Goal: Contribute content: Contribute content

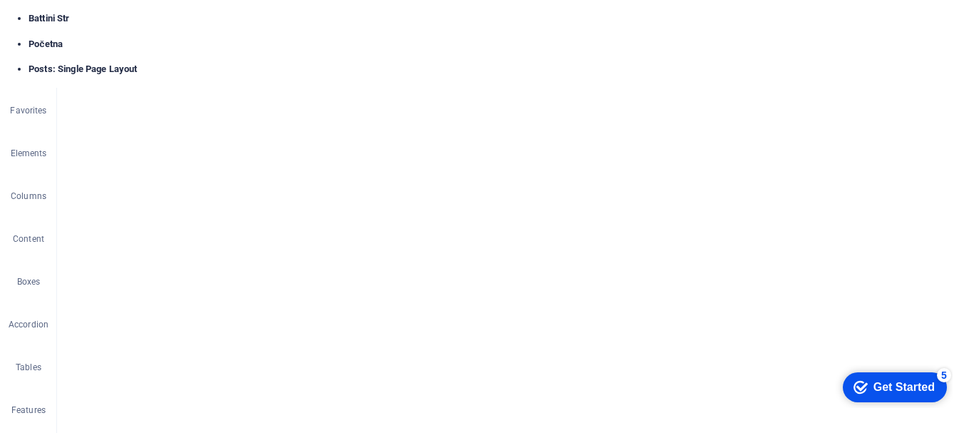
scroll to position [0, 0]
select select "687a772f4dc41e159600a765"
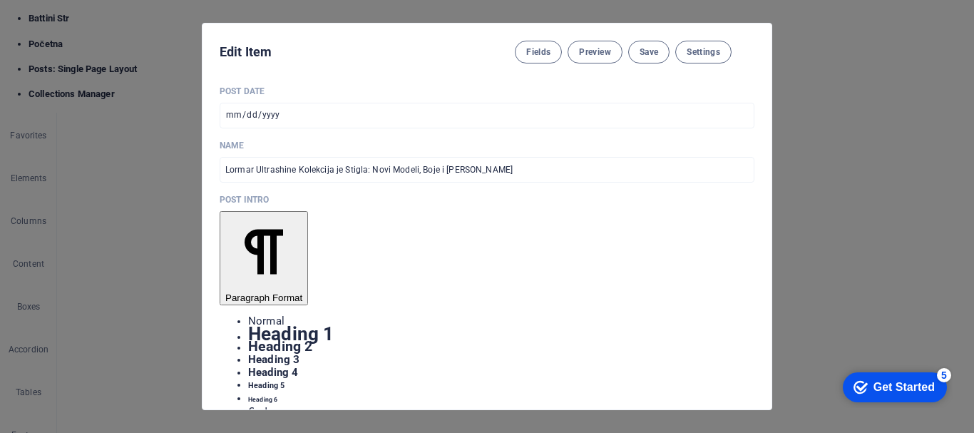
scroll to position [357, 0]
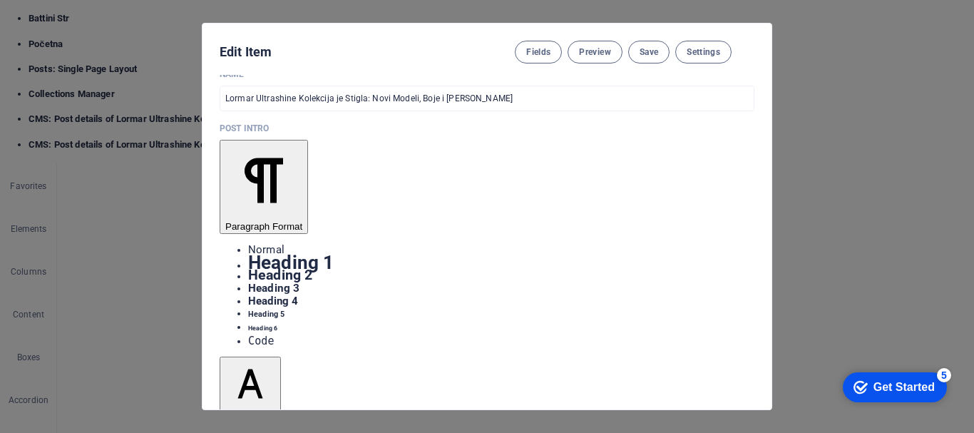
scroll to position [5199, 0]
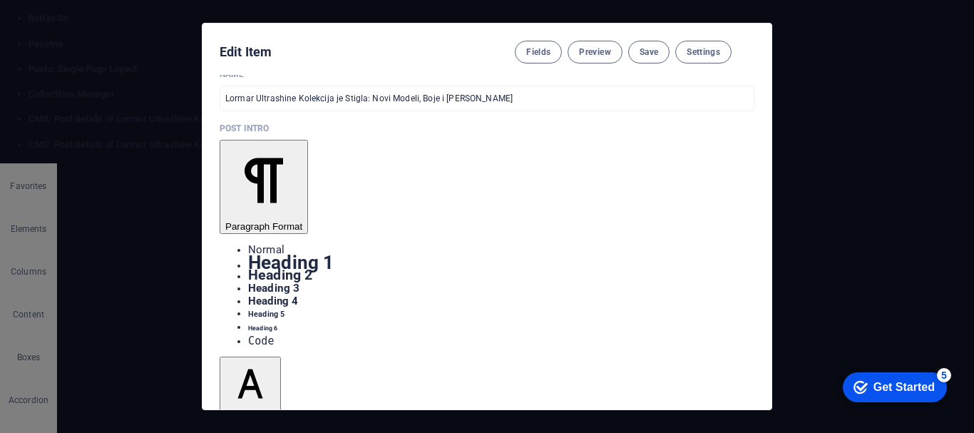
drag, startPoint x: 287, startPoint y: 81, endPoint x: 230, endPoint y: 24, distance: 81.2
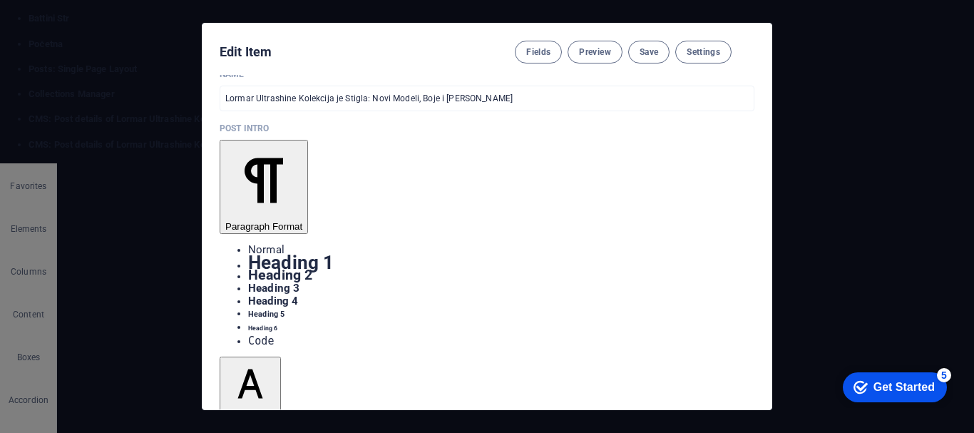
radio input "true"
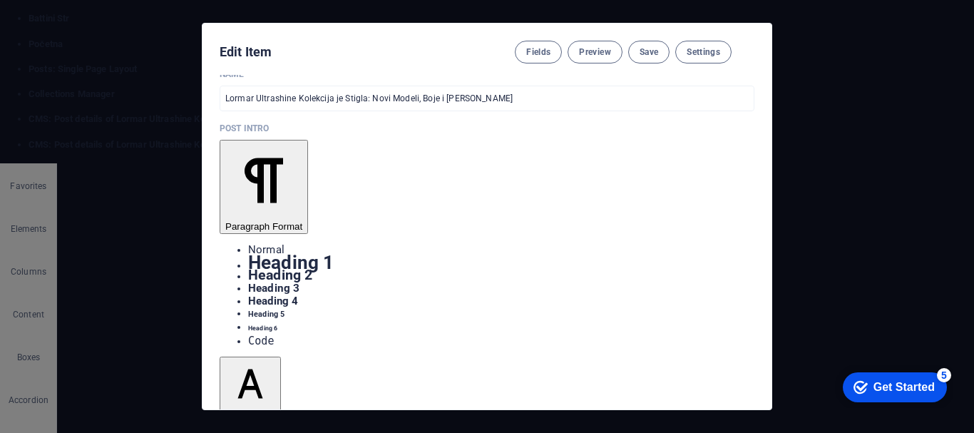
radio input "true"
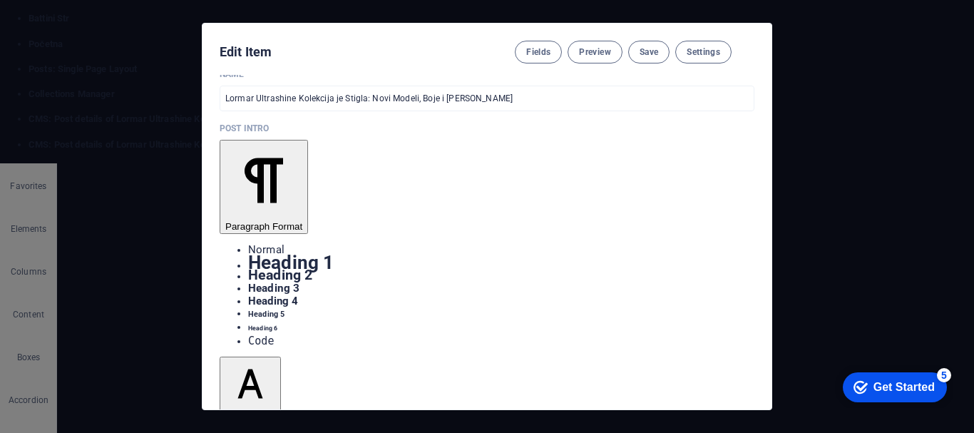
radio input "true"
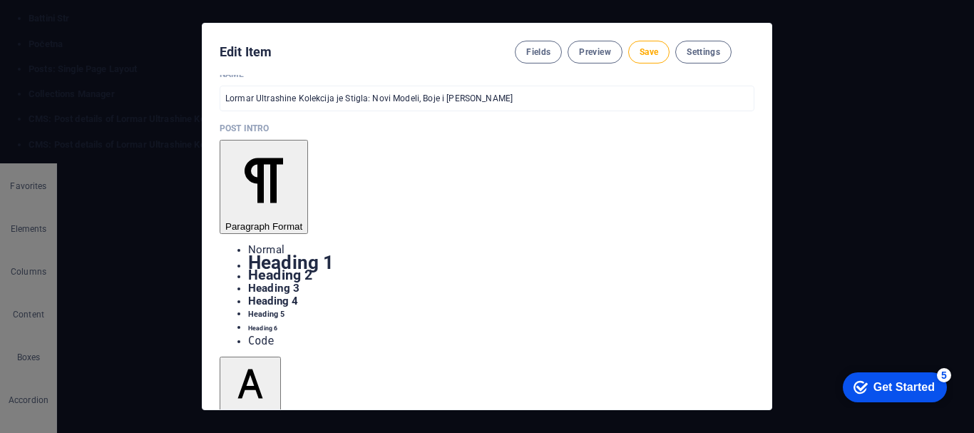
drag, startPoint x: 116, startPoint y: 78, endPoint x: 173, endPoint y: 417, distance: 343.6
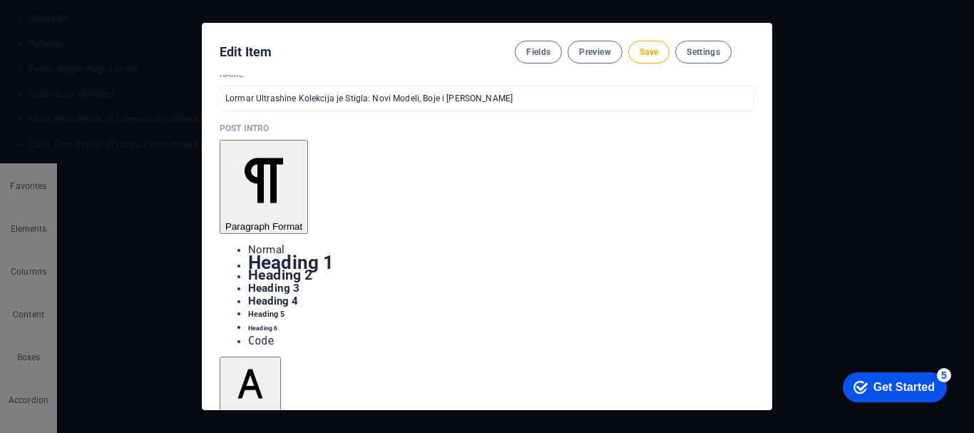
scroll to position [5145, 0]
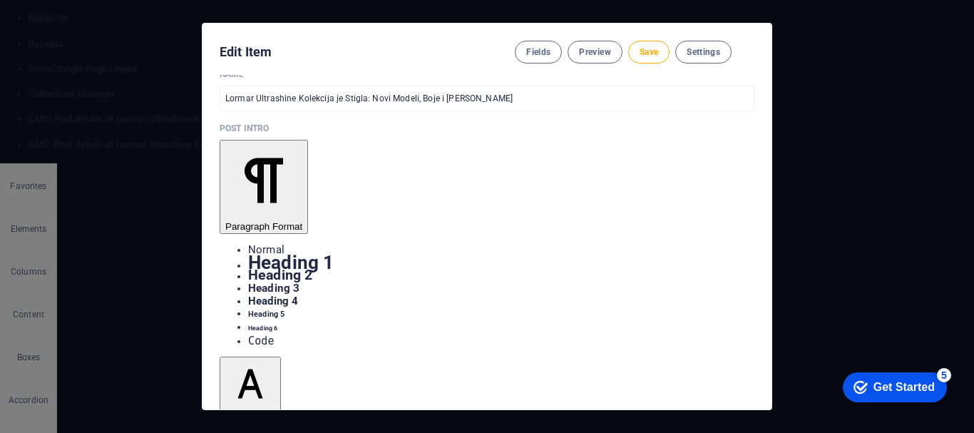
drag, startPoint x: 98, startPoint y: 64, endPoint x: 125, endPoint y: 414, distance: 350.6
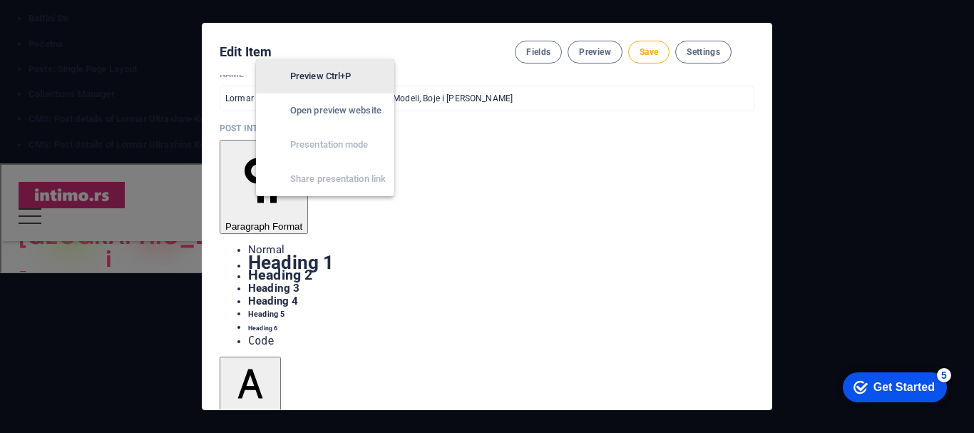
scroll to position [5142, 0]
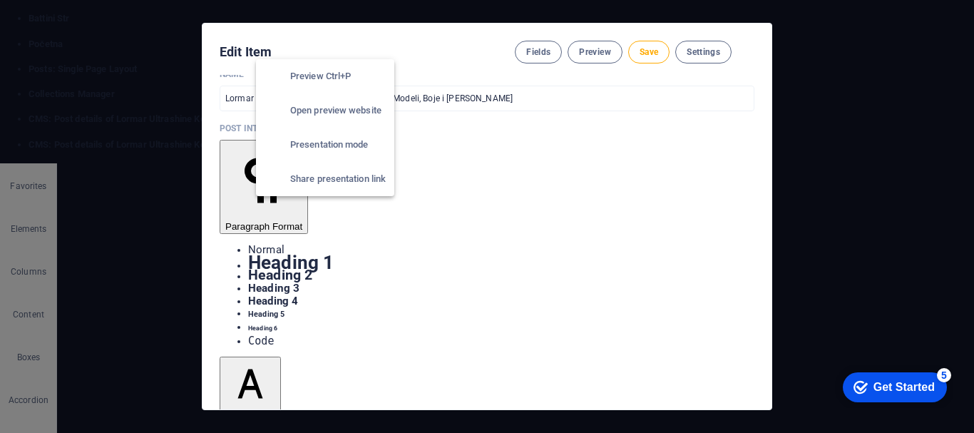
scroll to position [5181, 0]
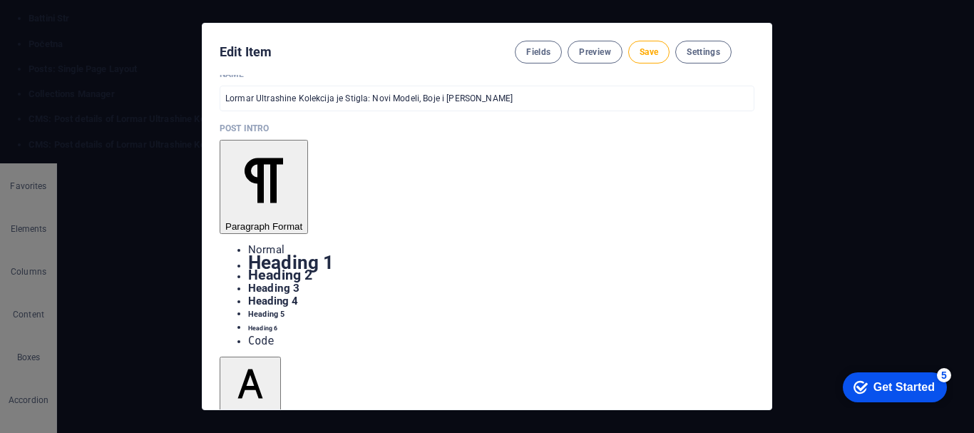
radio input "true"
drag, startPoint x: 115, startPoint y: 5237, endPoint x: 138, endPoint y: 5101, distance: 137.4
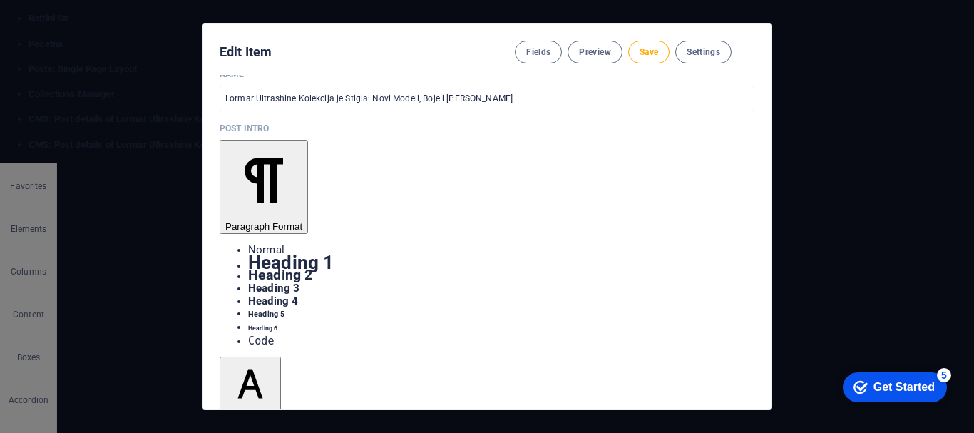
drag, startPoint x: 138, startPoint y: 5236, endPoint x: 105, endPoint y: 5112, distance: 127.7
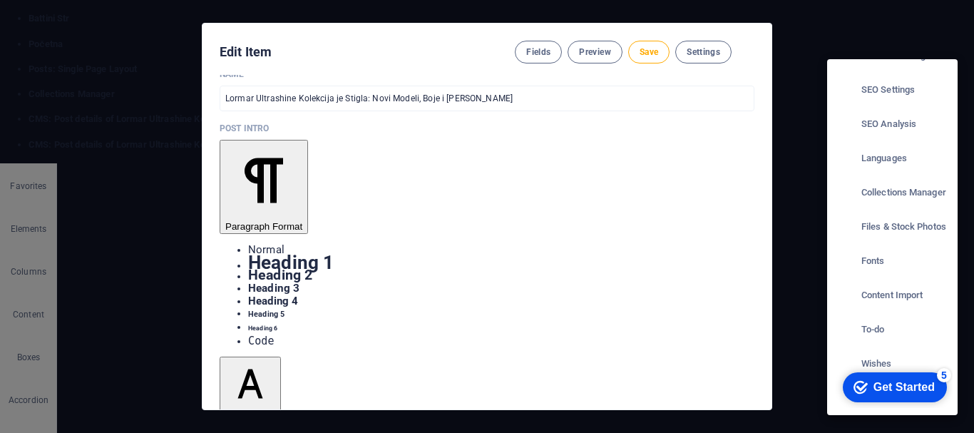
scroll to position [0, 0]
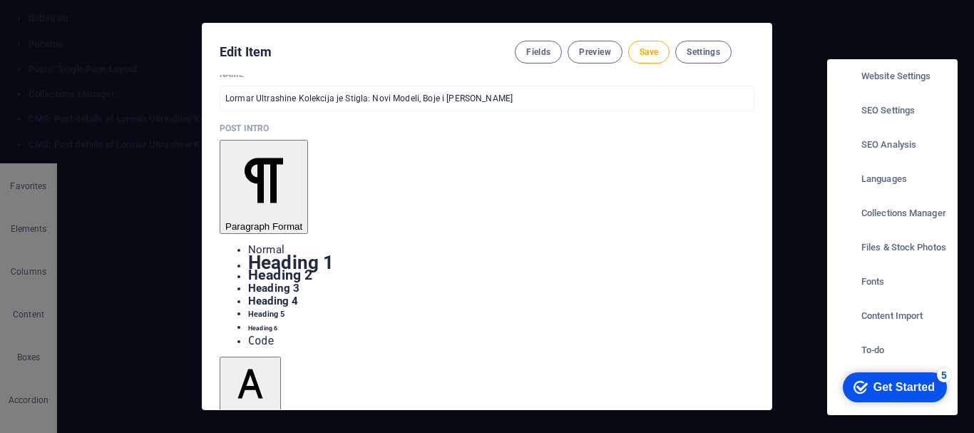
click at [969, 404] on div at bounding box center [487, 216] width 974 height 433
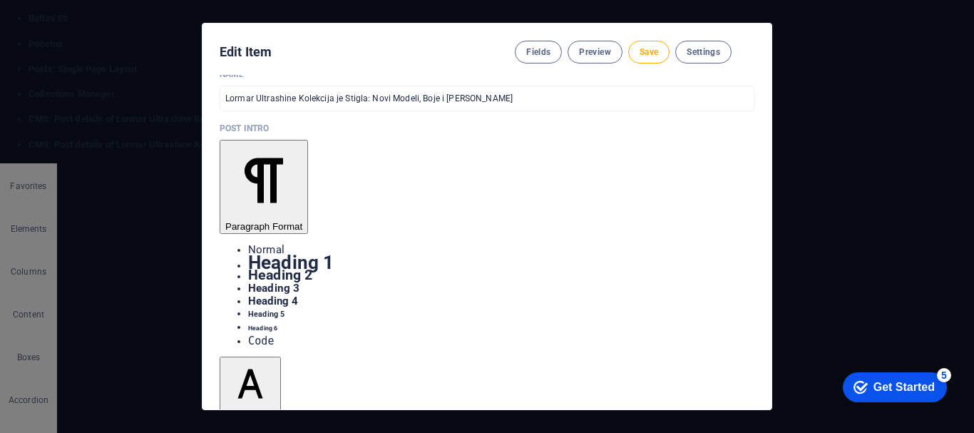
scroll to position [3666, 0]
drag, startPoint x: 750, startPoint y: 397, endPoint x: 781, endPoint y: 399, distance: 30.7
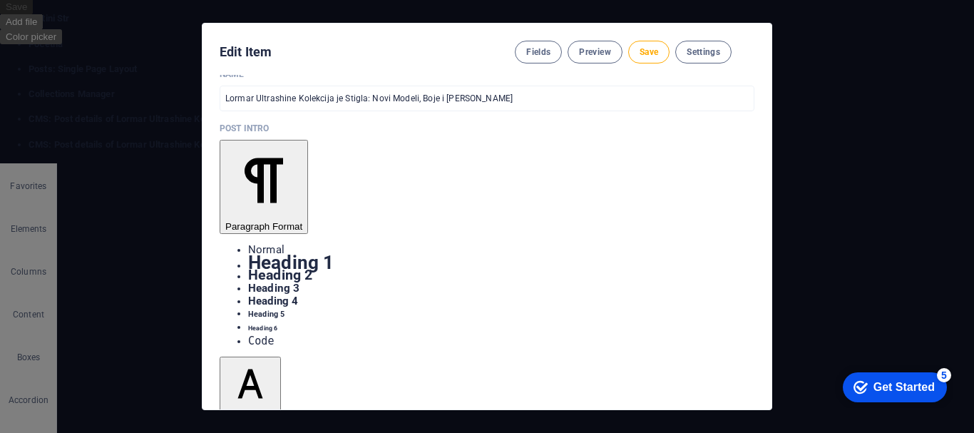
type textarea "{{content}}"
type textarea "$color-background: #FFFFFF;"
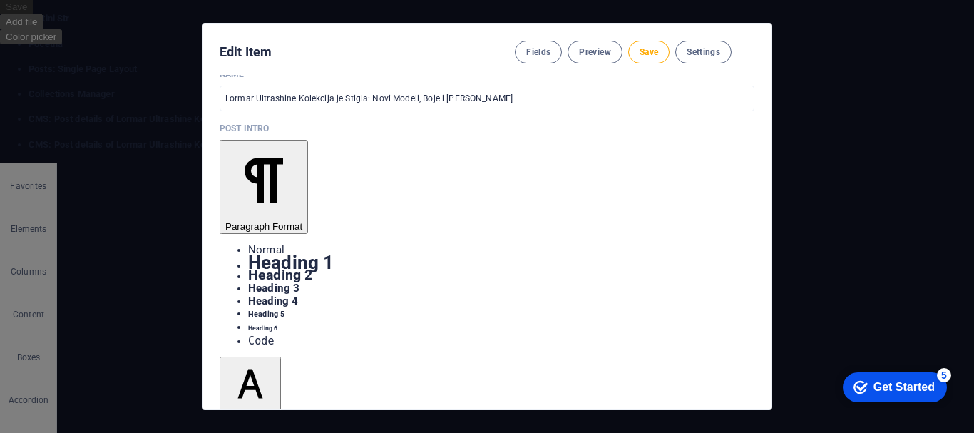
scroll to position [171, 0]
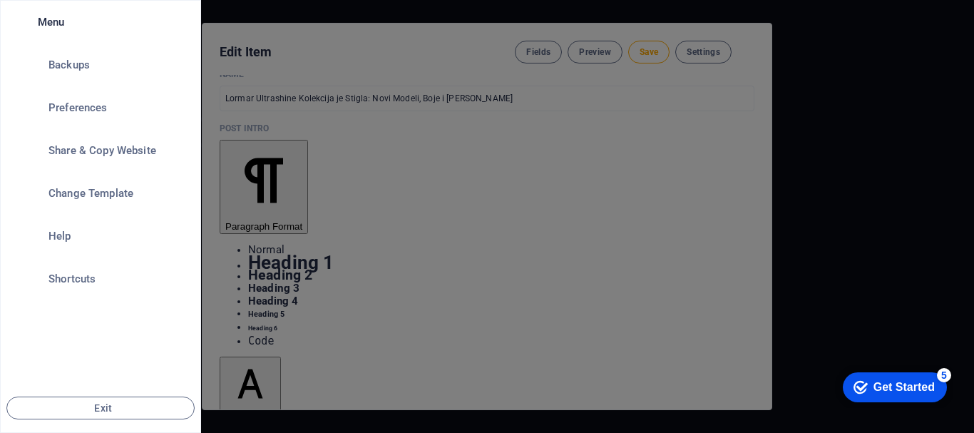
click at [239, 214] on div at bounding box center [487, 216] width 974 height 433
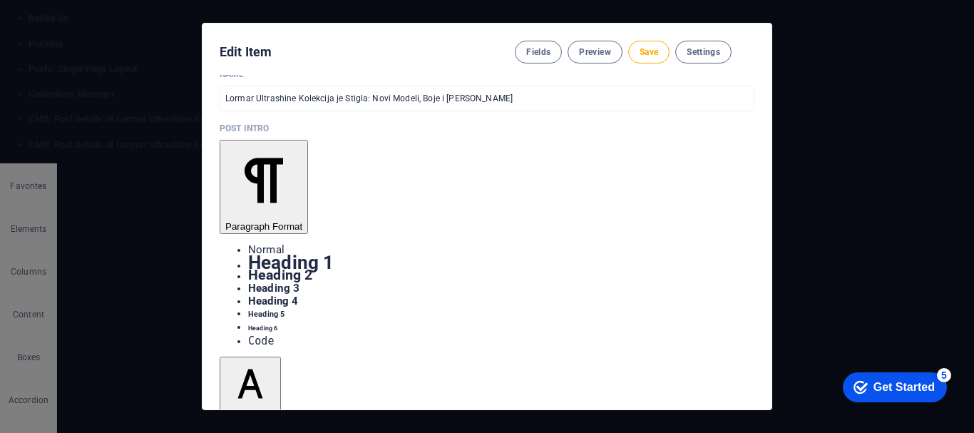
scroll to position [4950, 0]
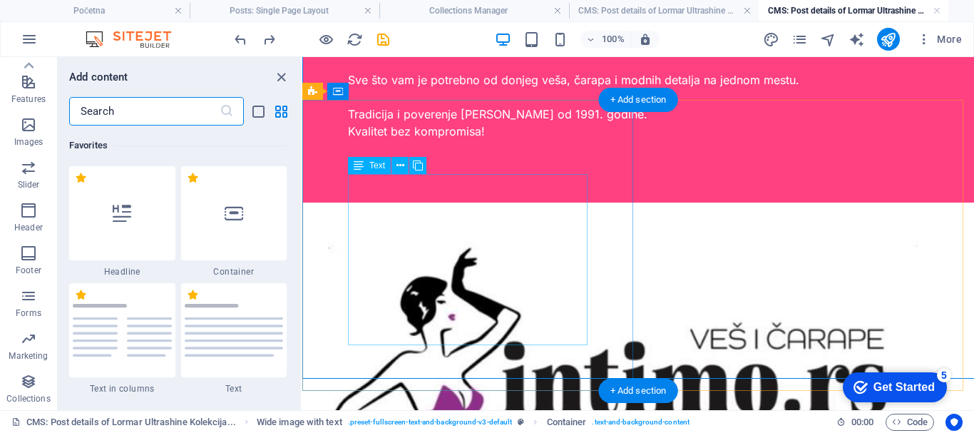
scroll to position [4887, 0]
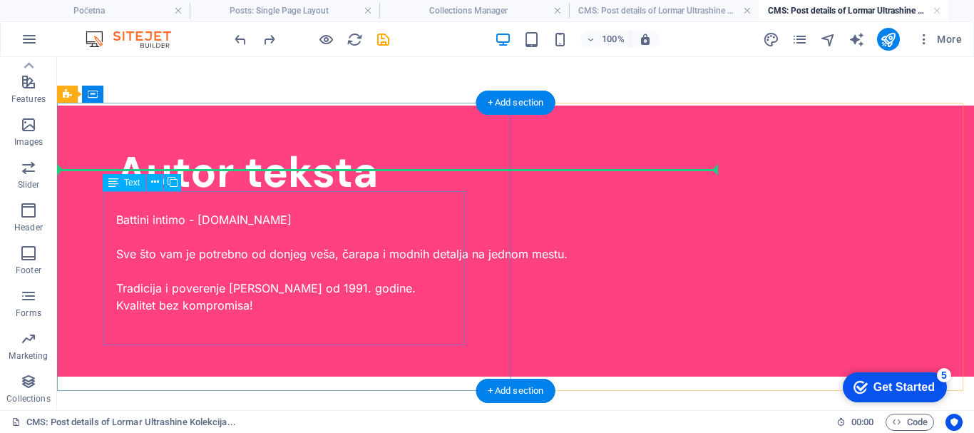
scroll to position [5164, 0]
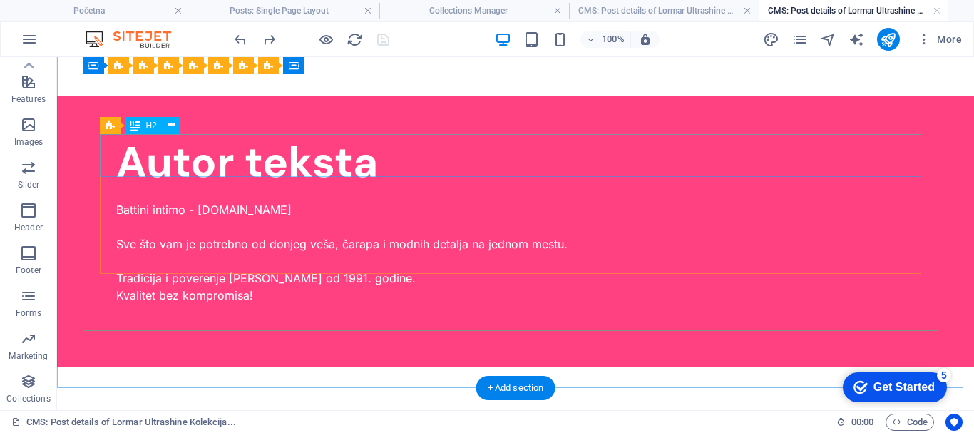
scroll to position [4878, 0]
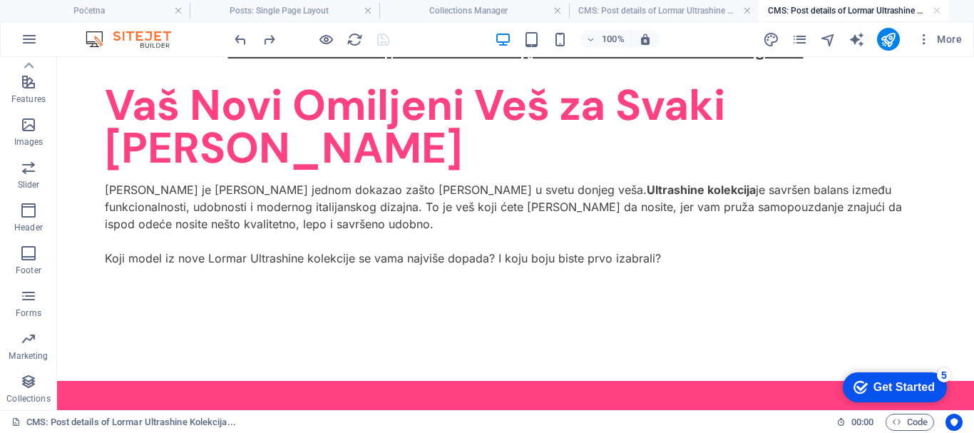
click at [665, 113] on h4 "CMS: Post details of Lormar Ultrashine Kolekcija..." at bounding box center [502, 119] width 946 height 13
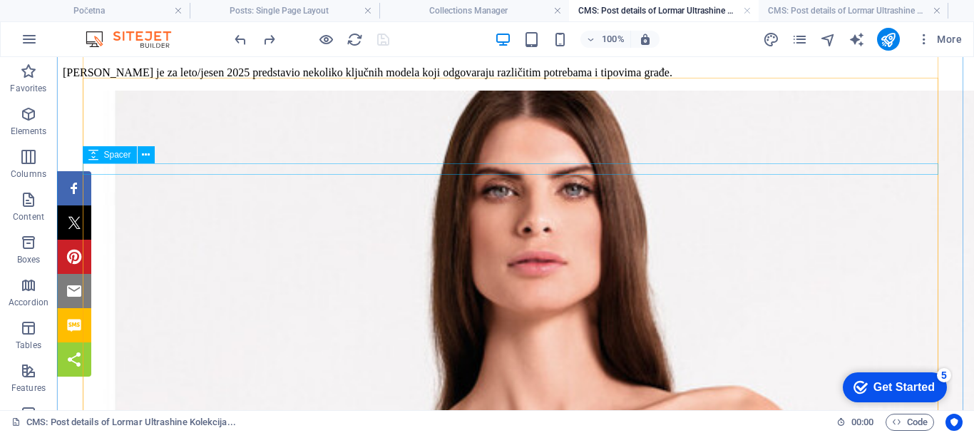
scroll to position [143, 0]
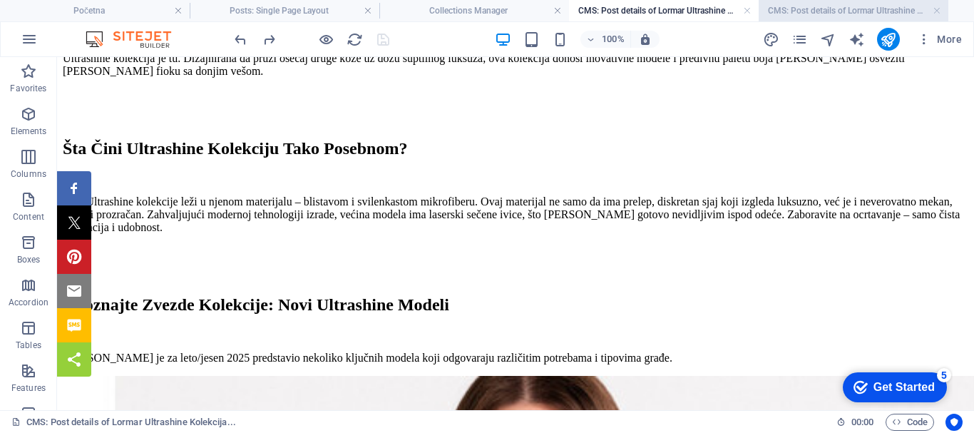
click at [812, 138] on h4 "CMS: Post details of Lormar Ultrashine Kolekcija..." at bounding box center [502, 144] width 946 height 13
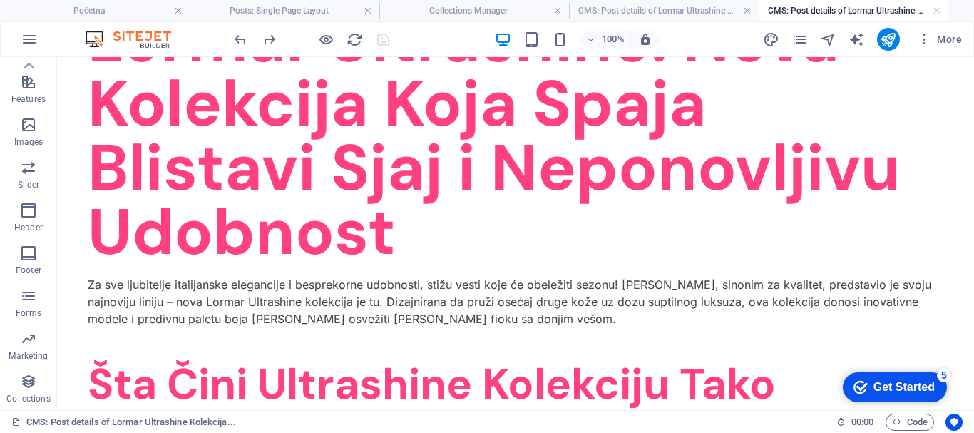
click at [693, 113] on h4 "CMS: Post details of Lormar Ultrashine Kolekcija..." at bounding box center [502, 119] width 946 height 13
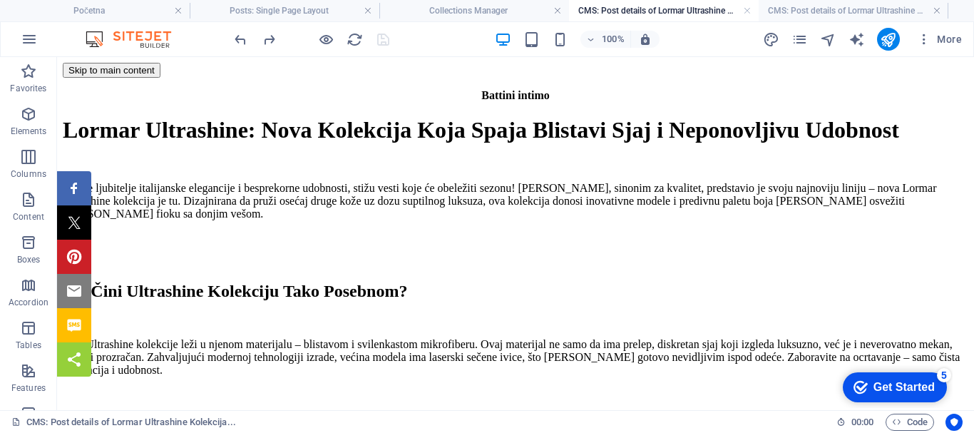
drag, startPoint x: 379, startPoint y: 41, endPoint x: 431, endPoint y: 33, distance: 52.0
click at [460, 88] on h4 "Collections Manager" at bounding box center [502, 94] width 946 height 13
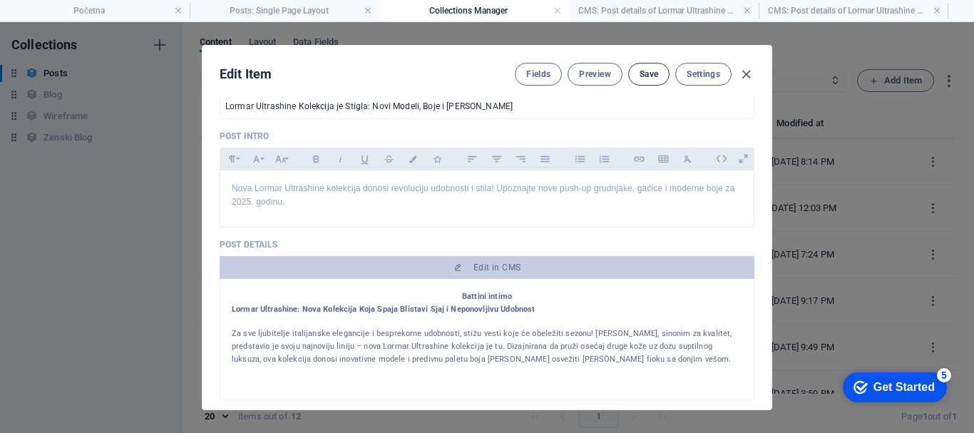
click at [647, 58] on span "Save" at bounding box center [649, 51] width 19 height 11
click at [746, 52] on icon "button" at bounding box center [746, 52] width 0 height 0
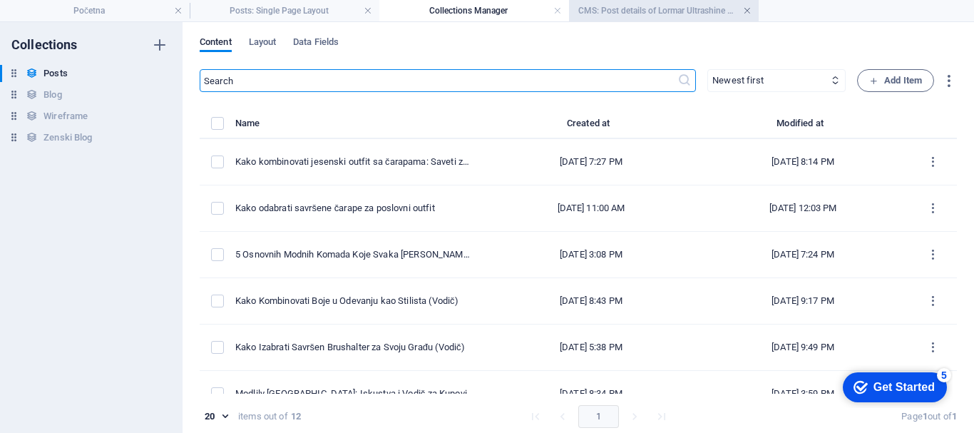
click at [29, 138] on link at bounding box center [29, 138] width 0 height 0
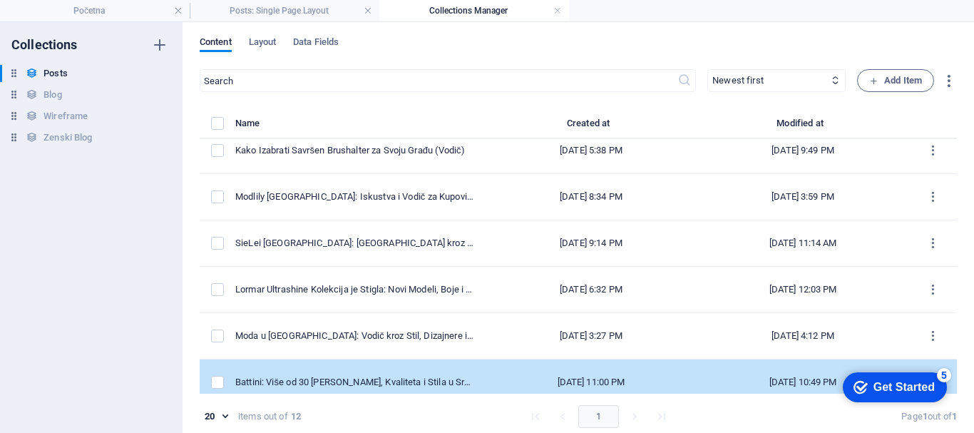
scroll to position [285, 0]
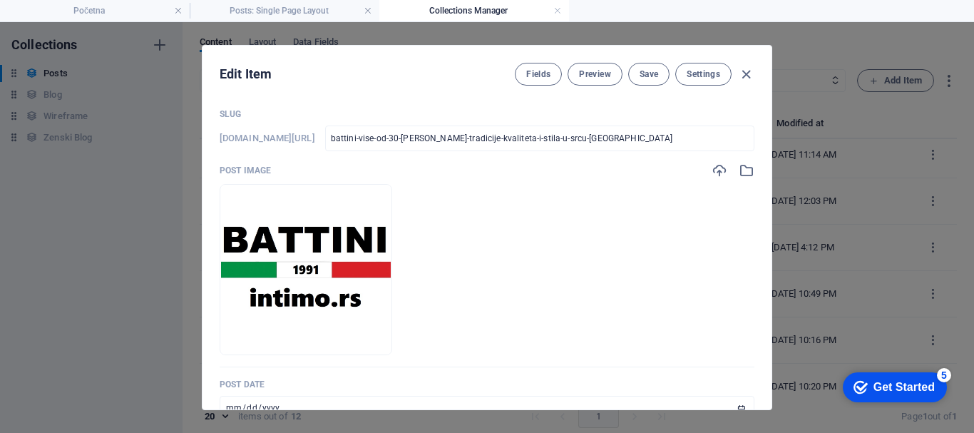
click at [586, 190] on ul "Drop files here to upload them instantly" at bounding box center [487, 252] width 535 height 171
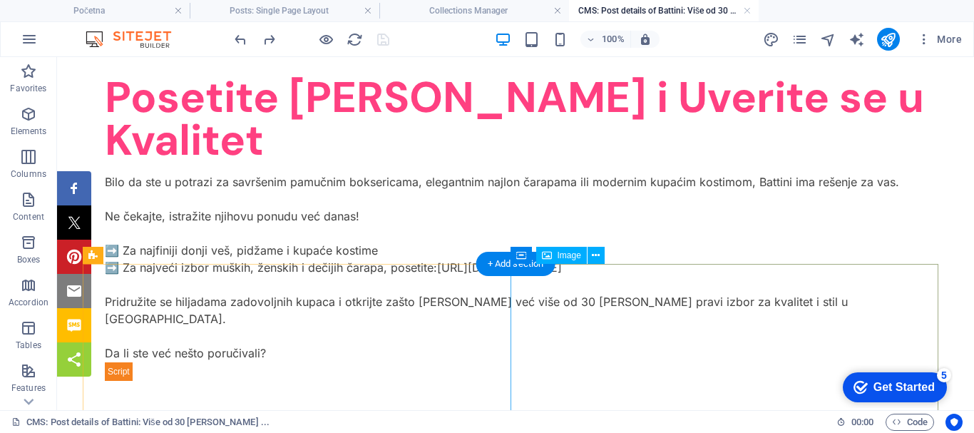
scroll to position [1926, 0]
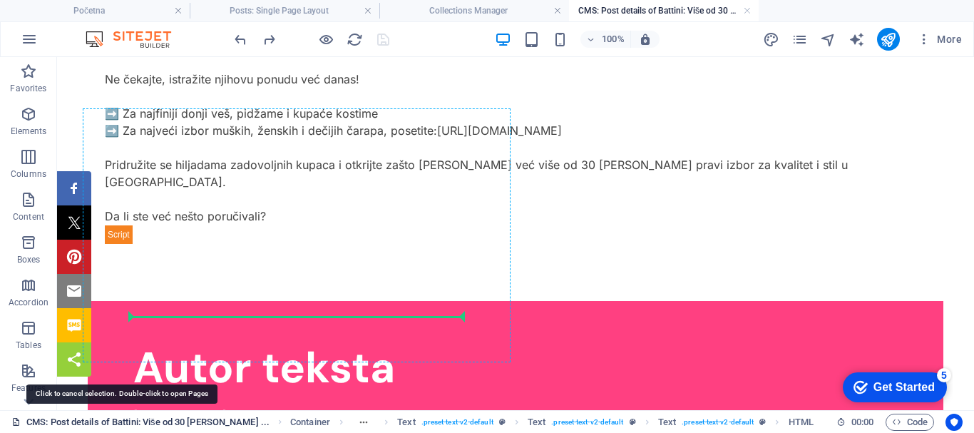
scroll to position [2091, 0]
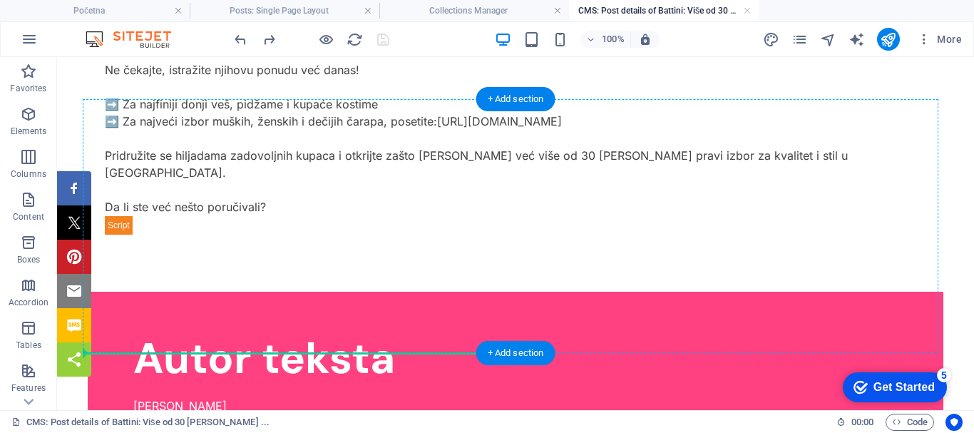
drag, startPoint x: 123, startPoint y: 4193, endPoint x: 177, endPoint y: 4352, distance: 167.8
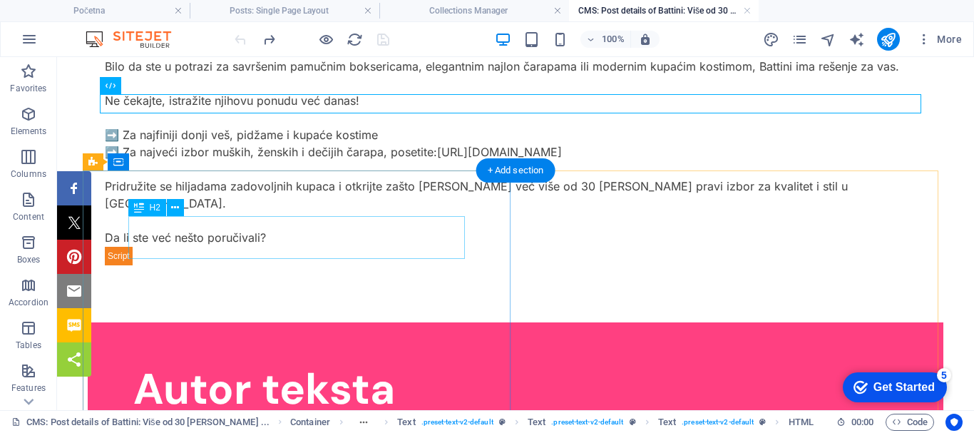
scroll to position [2019, 0]
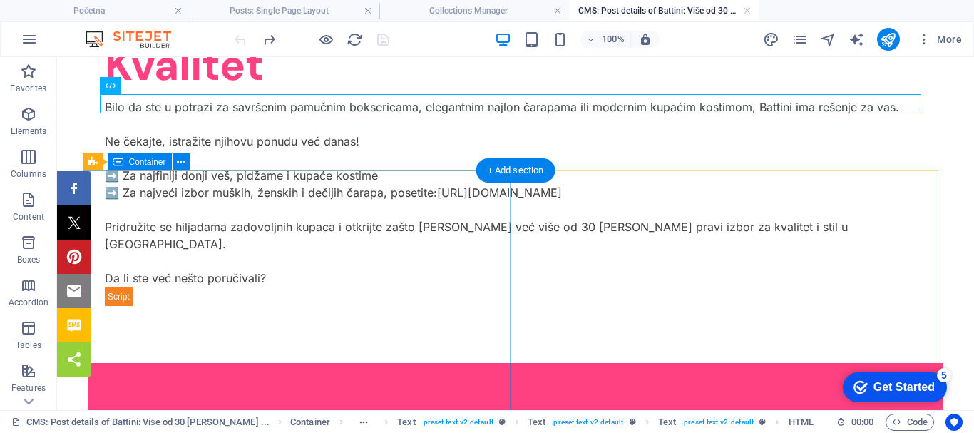
drag, startPoint x: 123, startPoint y: 4150, endPoint x: 143, endPoint y: 4189, distance: 43.7
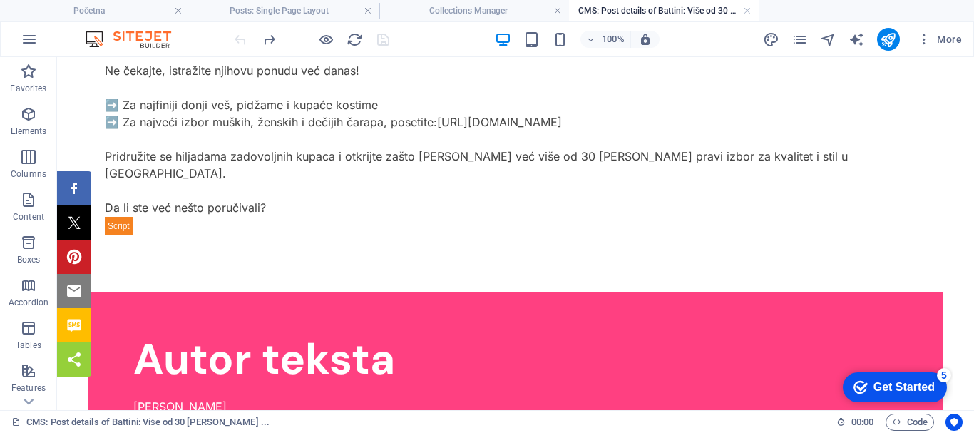
scroll to position [2091, 0]
drag, startPoint x: 124, startPoint y: 86, endPoint x: 499, endPoint y: 420, distance: 502.2
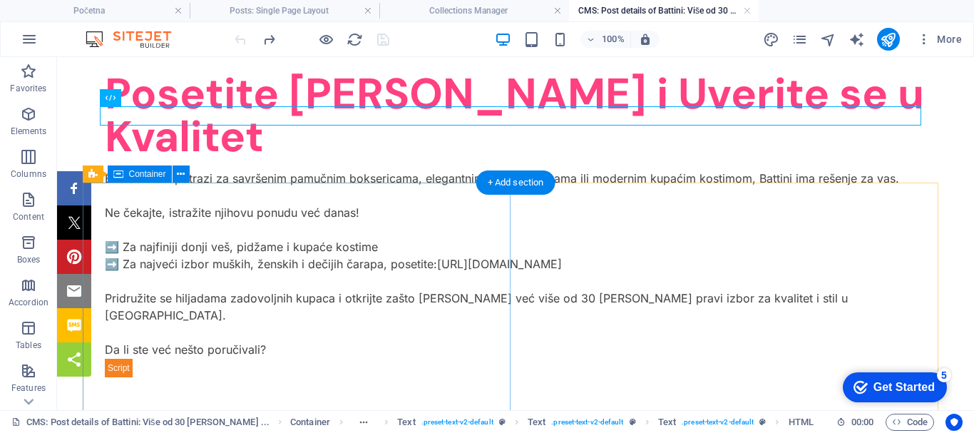
scroll to position [2019, 0]
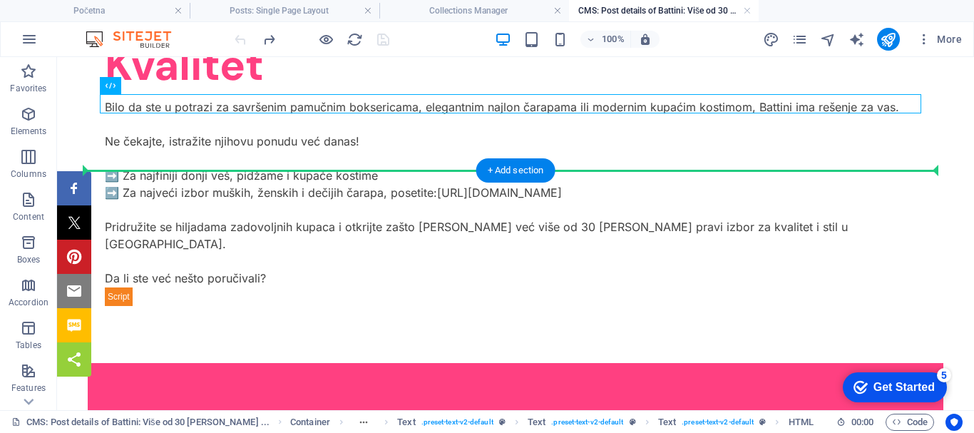
drag, startPoint x: 116, startPoint y: 4148, endPoint x: 80, endPoint y: 4176, distance: 44.8
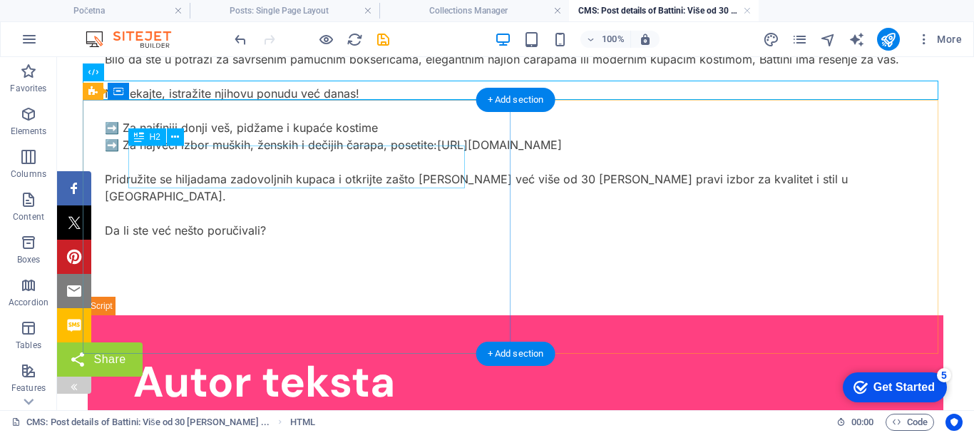
scroll to position [2091, 0]
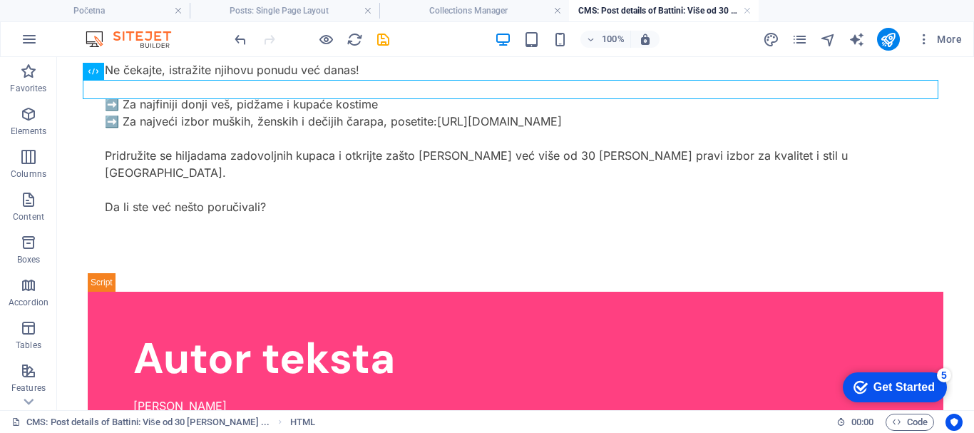
drag, startPoint x: 106, startPoint y: 72, endPoint x: 500, endPoint y: 419, distance: 525.1
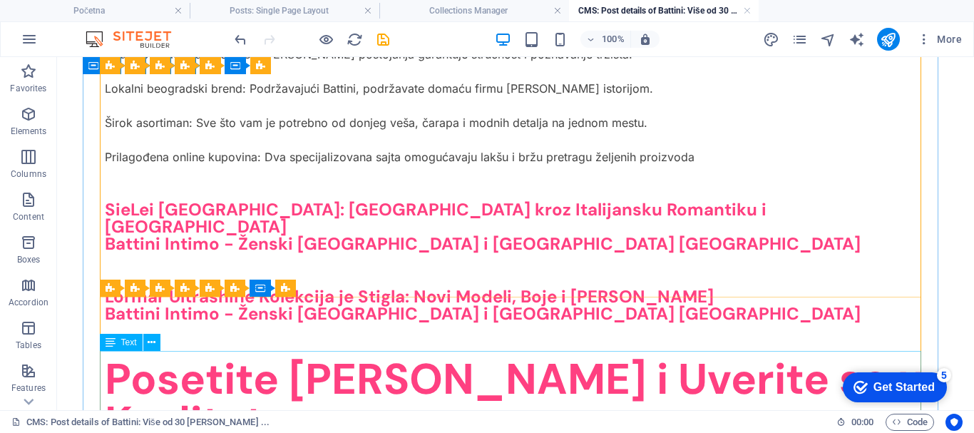
scroll to position [1591, 0]
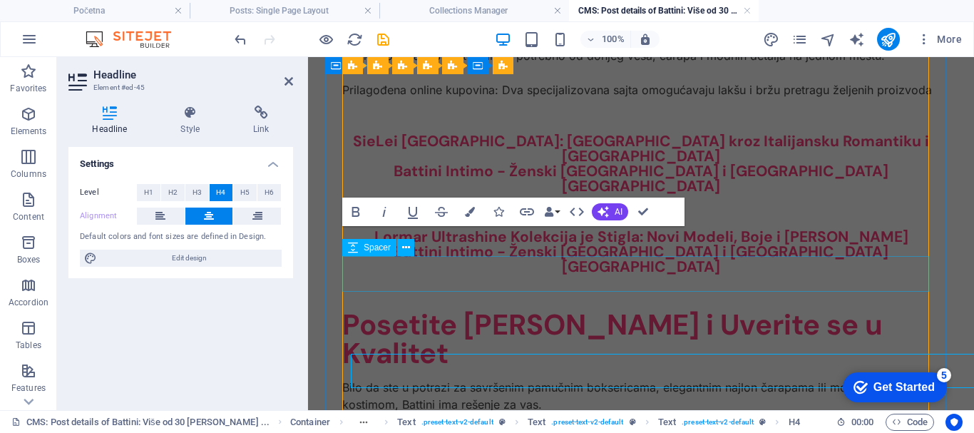
scroll to position [1394, 0]
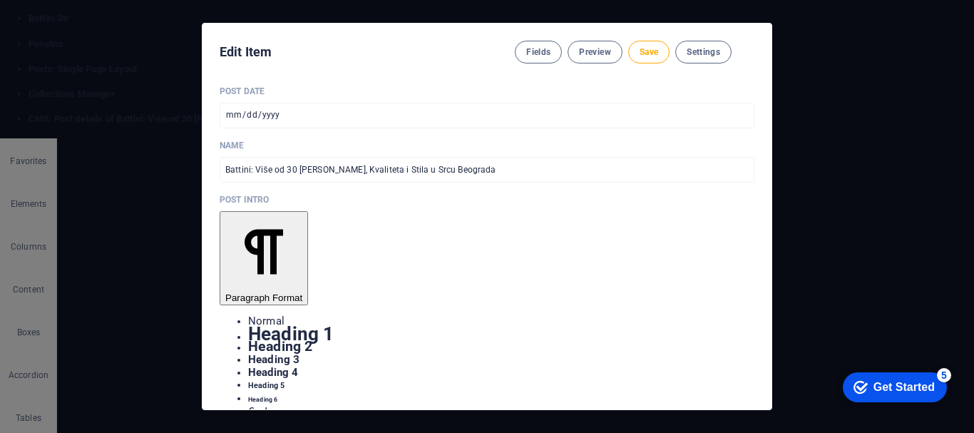
select select "blank"
paste input "[URL][DOMAIN_NAME]"
type input "[URL][DOMAIN_NAME]"
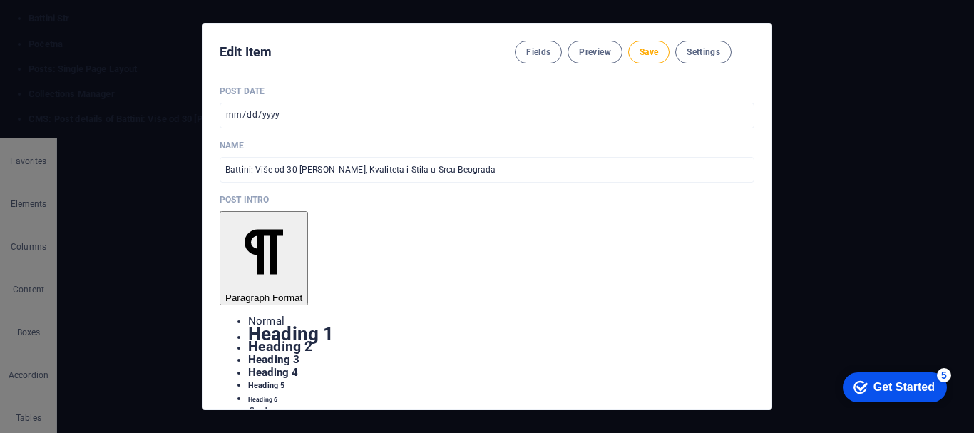
type input "SieLei [GEOGRAPHIC_DATA]"
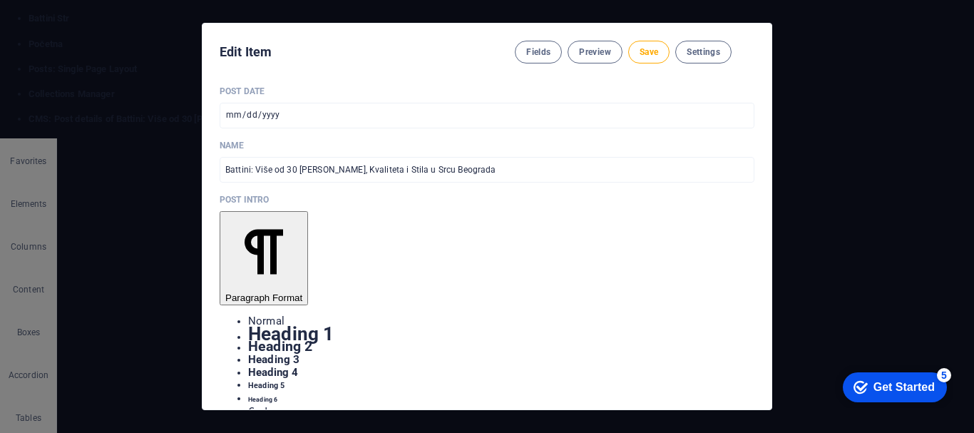
select select "blank"
type input "[URL][DOMAIN_NAME]"
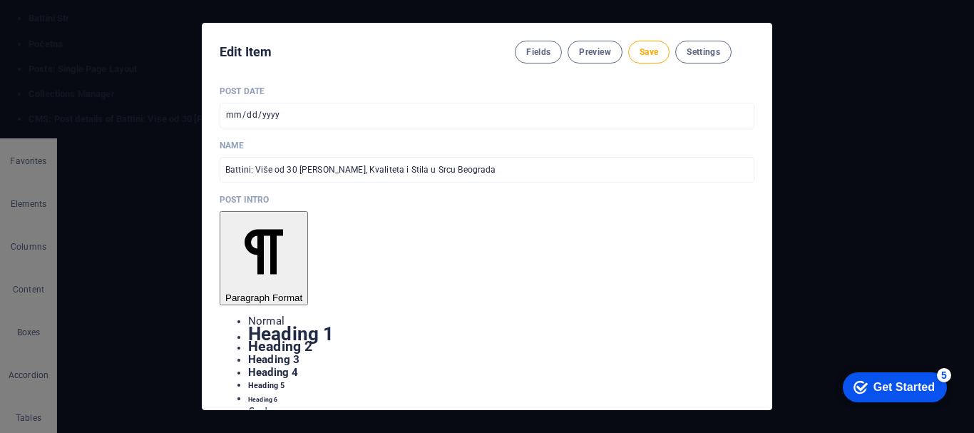
type input "Lormar Ultrashine"
click at [474, 88] on h4 "Collections Manager" at bounding box center [502, 94] width 946 height 13
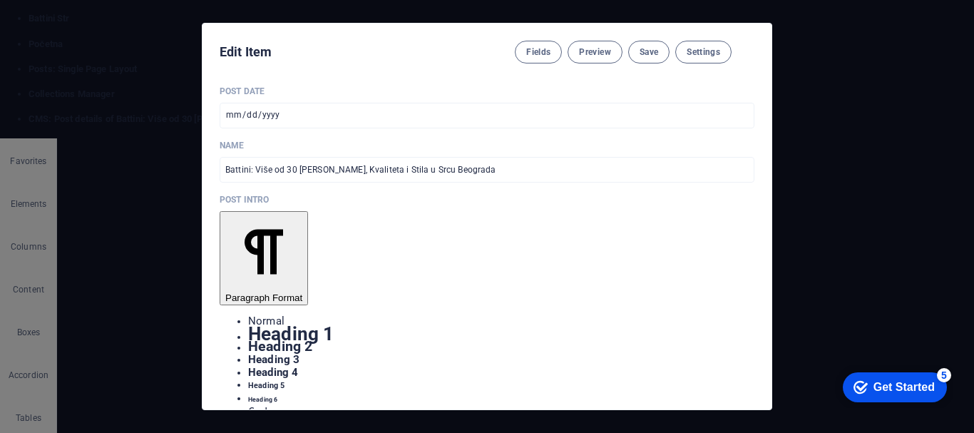
scroll to position [0, 0]
click at [640, 58] on span "Save" at bounding box center [649, 51] width 19 height 11
click at [646, 63] on button "Save" at bounding box center [648, 52] width 41 height 23
click at [746, 52] on icon "button" at bounding box center [746, 52] width 0 height 0
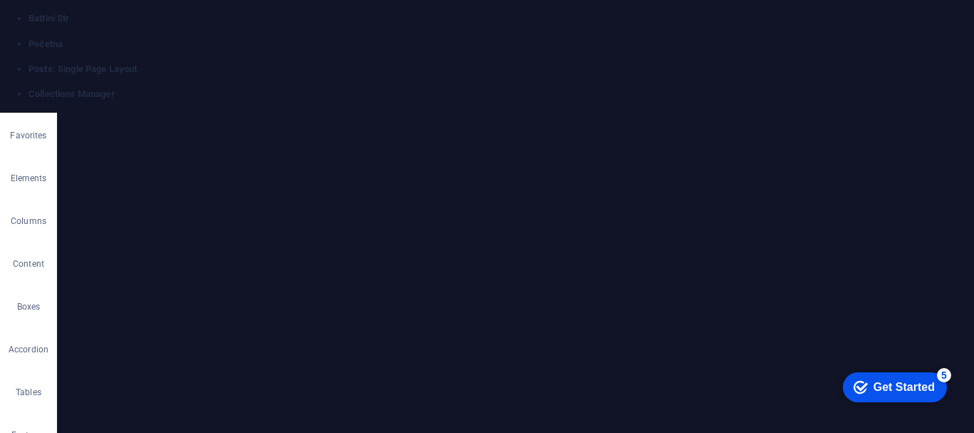
click at [29, 113] on link at bounding box center [29, 113] width 0 height 0
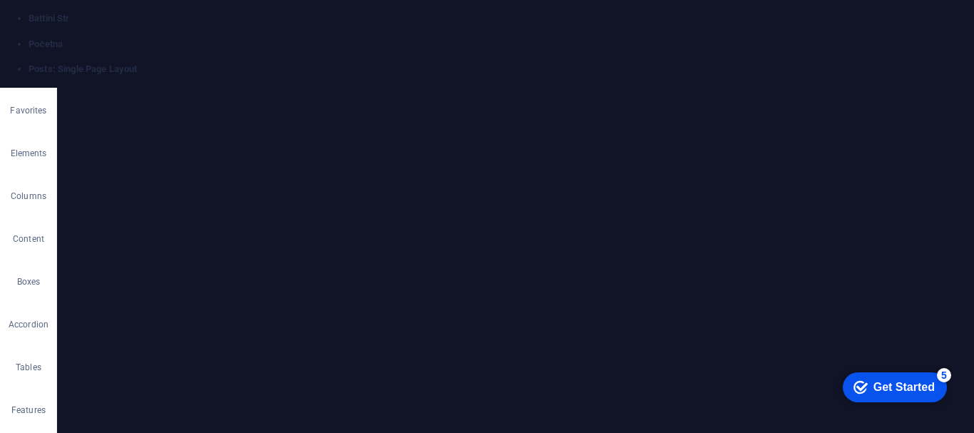
click at [29, 88] on link at bounding box center [29, 88] width 0 height 0
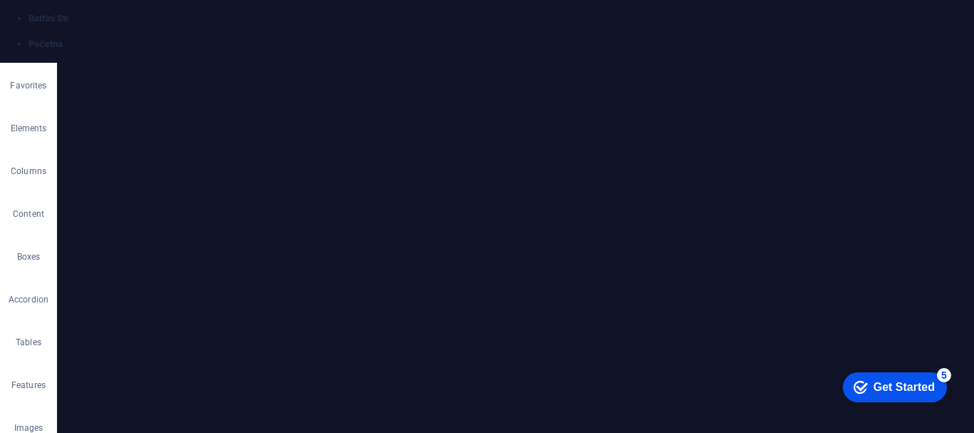
drag, startPoint x: 891, startPoint y: 21, endPoint x: 887, endPoint y: 41, distance: 20.3
